Goal: Information Seeking & Learning: Learn about a topic

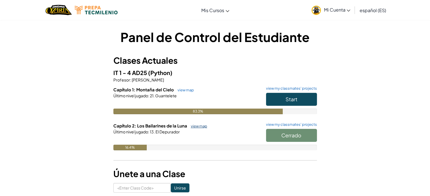
click at [196, 126] on link "view map" at bounding box center [197, 126] width 19 height 5
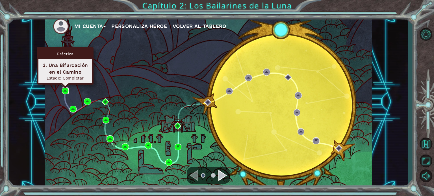
click at [66, 92] on img at bounding box center [65, 91] width 7 height 7
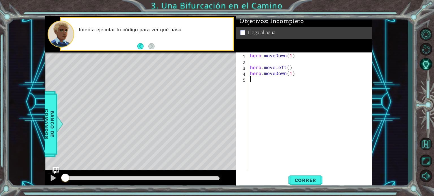
click at [66, 92] on div "Level Map" at bounding box center [175, 136] width 261 height 166
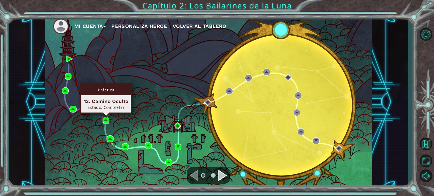
click at [106, 120] on img at bounding box center [106, 120] width 7 height 7
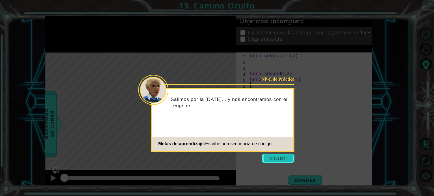
click at [273, 157] on button "Start" at bounding box center [278, 158] width 32 height 9
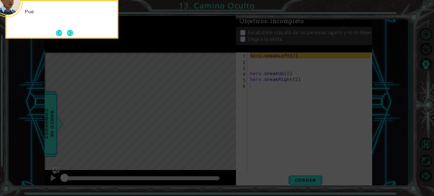
click at [273, 157] on icon at bounding box center [217, 29] width 434 height 334
drag, startPoint x: 273, startPoint y: 157, endPoint x: 75, endPoint y: 35, distance: 232.7
click at [75, 36] on div "Puedes pasar desapercibido frente a los Tengshe us" at bounding box center [61, 19] width 113 height 39
click at [71, 35] on button "Next" at bounding box center [70, 33] width 6 height 6
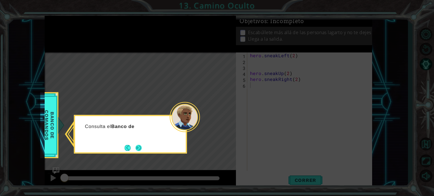
click at [141, 145] on button "Next" at bounding box center [139, 148] width 6 height 6
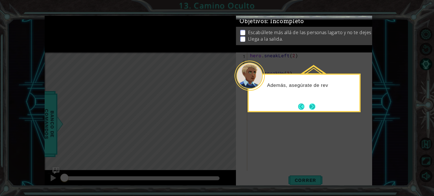
click at [313, 104] on button "Next" at bounding box center [312, 107] width 6 height 6
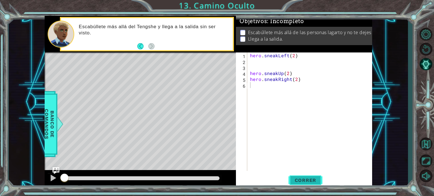
click at [302, 179] on span "Correr" at bounding box center [305, 181] width 33 height 6
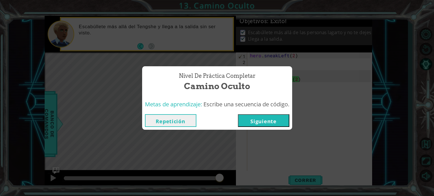
click at [278, 123] on button "Siguiente" at bounding box center [263, 120] width 51 height 13
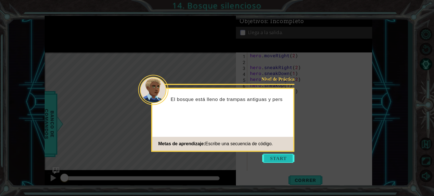
click at [276, 157] on button "Start" at bounding box center [278, 158] width 32 height 9
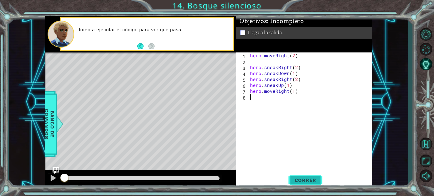
click at [297, 181] on span "Correr" at bounding box center [305, 181] width 33 height 6
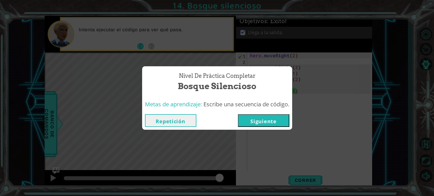
click at [179, 121] on button "Repetición" at bounding box center [170, 120] width 51 height 13
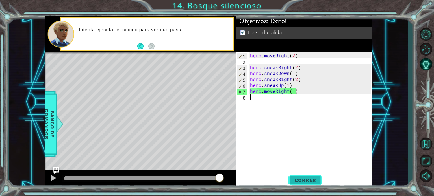
click at [295, 181] on span "Correr" at bounding box center [305, 181] width 33 height 6
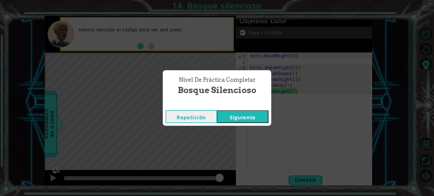
click at [250, 117] on button "Siguiente" at bounding box center [242, 117] width 51 height 13
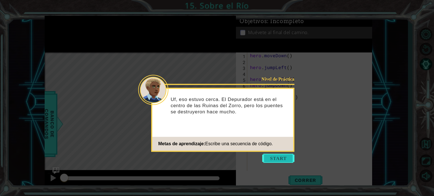
click at [271, 156] on button "Start" at bounding box center [278, 158] width 32 height 9
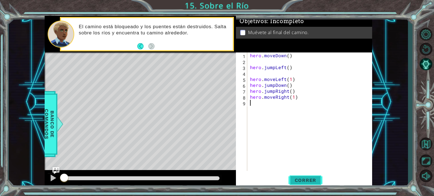
click at [301, 181] on span "Correr" at bounding box center [305, 181] width 33 height 6
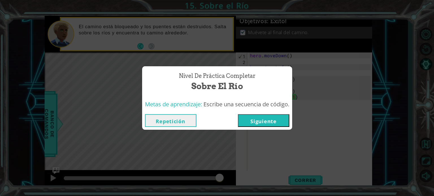
click at [254, 123] on button "Siguiente" at bounding box center [263, 120] width 51 height 13
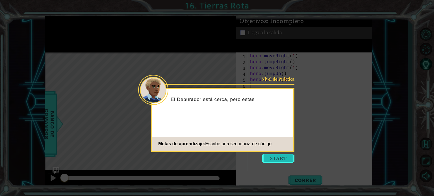
click at [276, 155] on button "Start" at bounding box center [278, 158] width 32 height 9
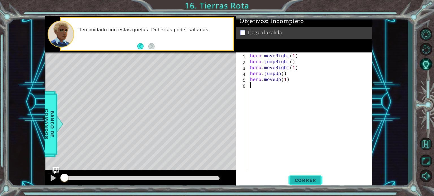
click at [312, 178] on span "Correr" at bounding box center [305, 181] width 33 height 6
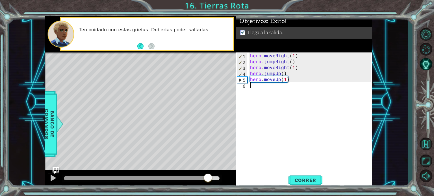
drag, startPoint x: 208, startPoint y: 179, endPoint x: 222, endPoint y: 177, distance: 13.4
click at [220, 177] on div at bounding box center [142, 179] width 156 height 4
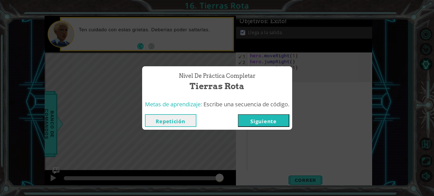
click at [282, 121] on button "Siguiente" at bounding box center [263, 120] width 51 height 13
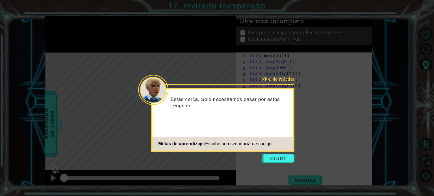
click at [280, 154] on icon at bounding box center [217, 98] width 434 height 196
click at [280, 160] on button "Start" at bounding box center [278, 158] width 32 height 9
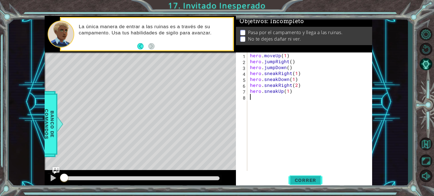
click at [289, 178] on span "Correr" at bounding box center [305, 181] width 33 height 6
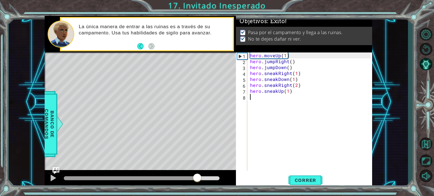
click at [197, 178] on div at bounding box center [142, 179] width 156 height 4
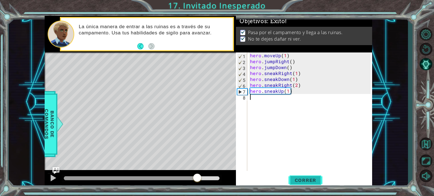
click at [312, 179] on span "Correr" at bounding box center [305, 181] width 33 height 6
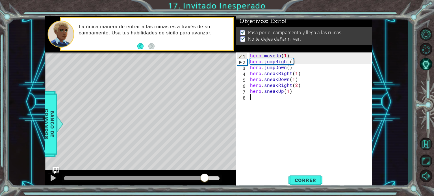
click at [205, 177] on div at bounding box center [142, 179] width 156 height 4
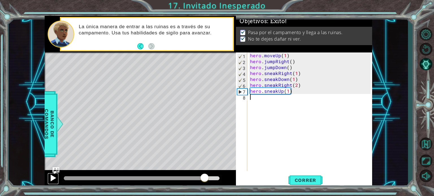
click at [56, 178] on div at bounding box center [52, 178] width 7 height 7
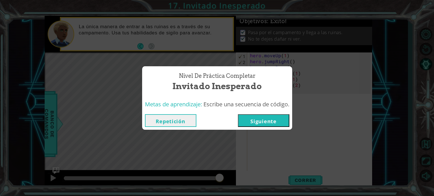
click at [259, 121] on button "Siguiente" at bounding box center [263, 120] width 51 height 13
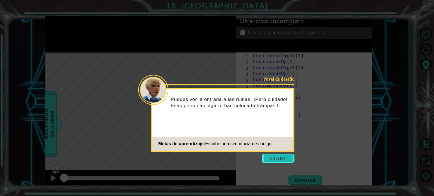
click at [267, 155] on button "Start" at bounding box center [278, 158] width 32 height 9
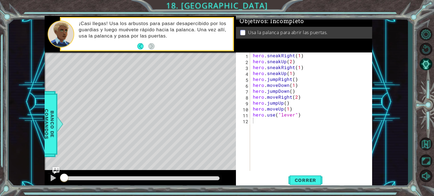
click at [208, 176] on div at bounding box center [142, 179] width 161 height 8
click at [209, 179] on div at bounding box center [142, 179] width 156 height 4
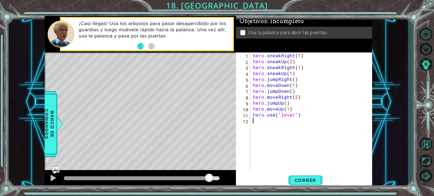
click at [144, 153] on div "Level Map" at bounding box center [175, 136] width 261 height 166
click at [55, 174] on img "Ask AI" at bounding box center [55, 170] width 7 height 7
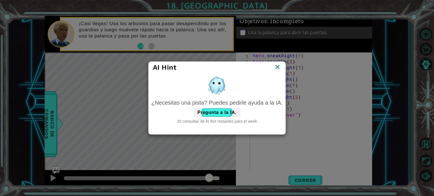
click at [276, 71] on img at bounding box center [277, 67] width 7 height 8
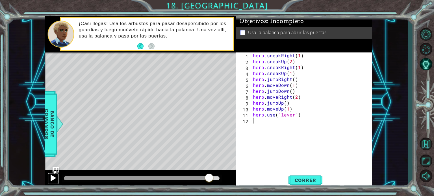
click at [53, 176] on div at bounding box center [52, 178] width 7 height 7
click at [296, 180] on span "Correr" at bounding box center [305, 181] width 33 height 6
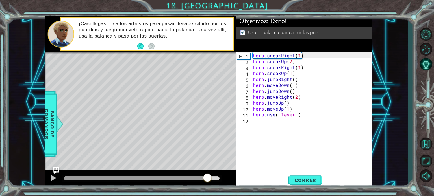
click at [207, 179] on div at bounding box center [142, 179] width 156 height 4
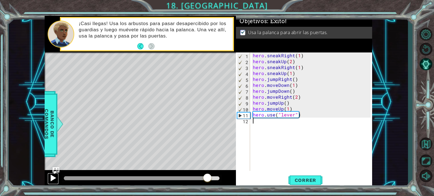
click at [51, 178] on div at bounding box center [52, 178] width 7 height 7
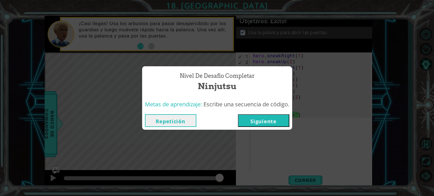
click at [277, 117] on button "Siguiente" at bounding box center [263, 120] width 51 height 13
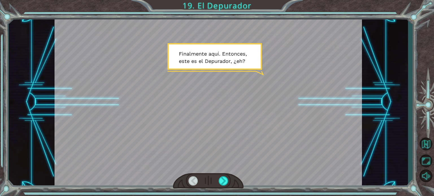
click at [221, 86] on div at bounding box center [209, 102] width 308 height 173
click at [226, 185] on div at bounding box center [224, 181] width 10 height 9
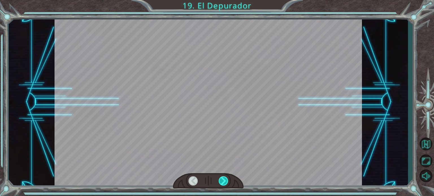
click at [226, 185] on div at bounding box center [224, 181] width 10 height 9
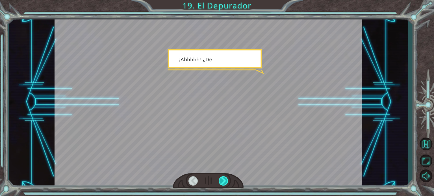
click at [226, 185] on div at bounding box center [224, 181] width 10 height 9
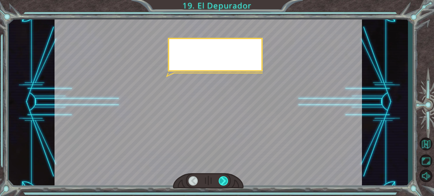
click at [226, 184] on div at bounding box center [224, 181] width 10 height 9
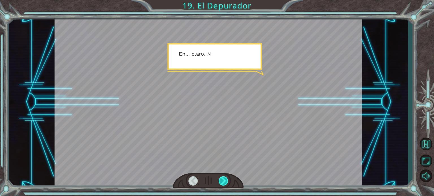
click at [220, 178] on div at bounding box center [224, 181] width 10 height 9
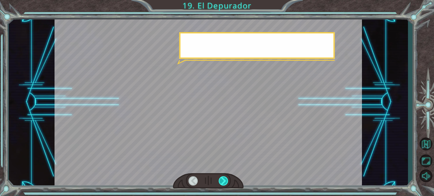
click at [220, 178] on div at bounding box center [224, 181] width 10 height 9
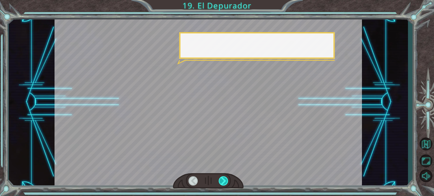
click at [220, 178] on div at bounding box center [224, 181] width 10 height 9
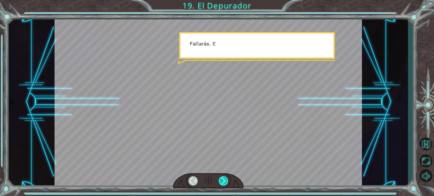
click at [220, 178] on div at bounding box center [224, 181] width 10 height 9
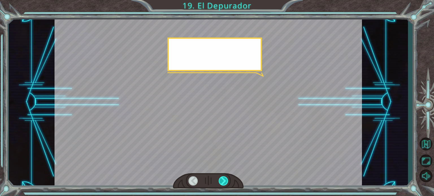
click at [220, 178] on div at bounding box center [224, 181] width 10 height 9
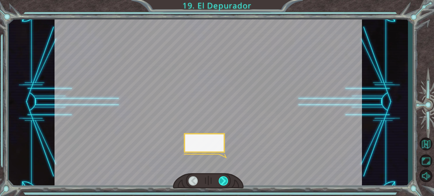
click at [220, 178] on div at bounding box center [224, 181] width 10 height 9
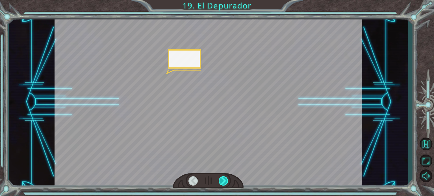
click at [220, 178] on div at bounding box center [224, 181] width 10 height 9
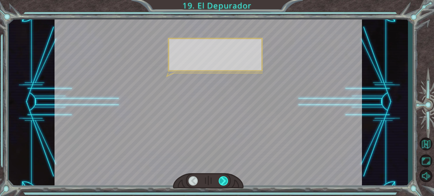
click at [220, 178] on div at bounding box center [224, 181] width 10 height 9
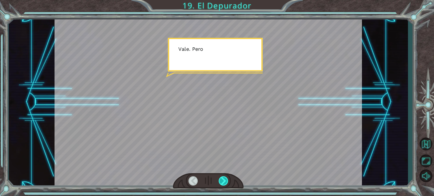
click at [220, 178] on div at bounding box center [224, 181] width 10 height 9
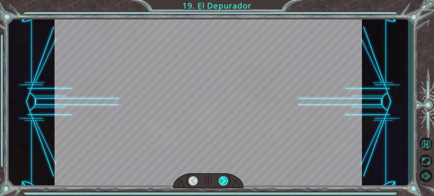
click at [220, 178] on div at bounding box center [224, 181] width 10 height 9
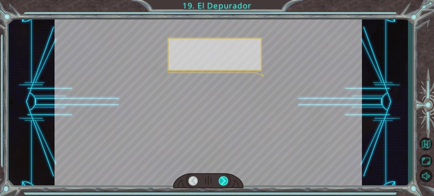
click at [220, 178] on div at bounding box center [224, 181] width 10 height 9
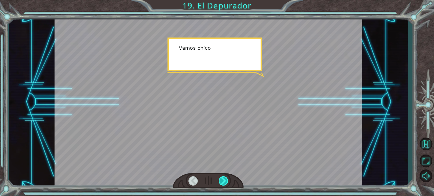
click at [220, 178] on div at bounding box center [224, 181] width 10 height 9
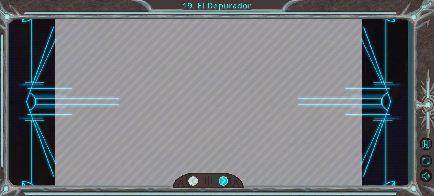
click at [220, 178] on div at bounding box center [224, 181] width 10 height 9
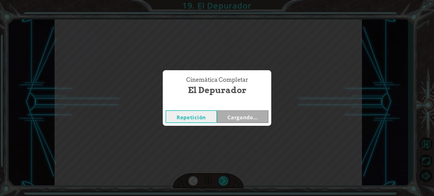
click at [220, 178] on div "Cinemática Completar El Depurador Repetición Cargando..." at bounding box center [217, 98] width 434 height 196
